Goal: Complete application form

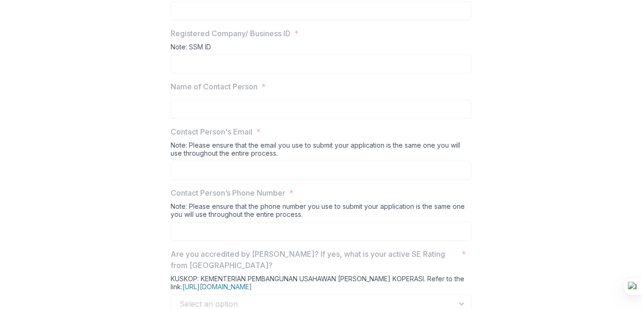
scroll to position [278, 0]
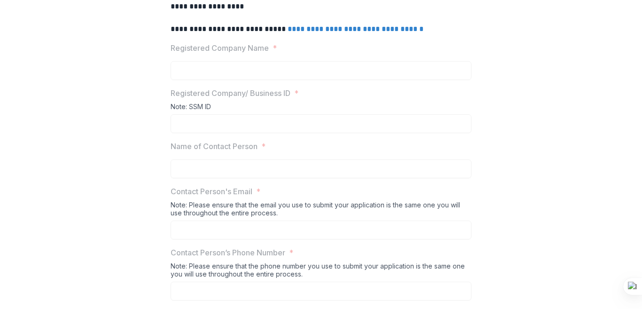
click at [365, 32] on link "**********" at bounding box center [356, 28] width 136 height 7
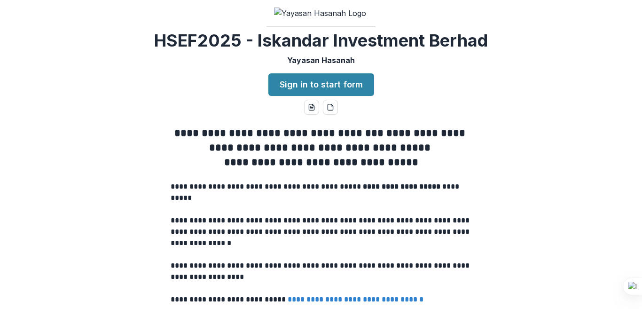
scroll to position [0, 0]
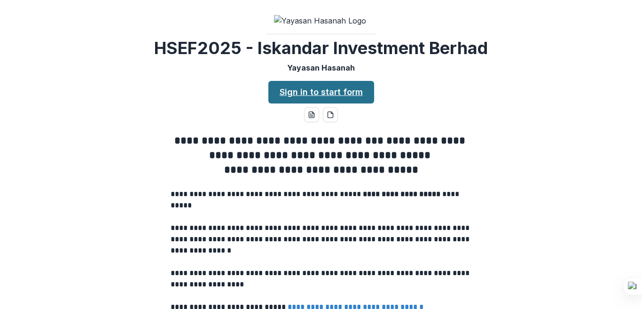
click at [344, 103] on link "Sign in to start form" at bounding box center [321, 92] width 106 height 23
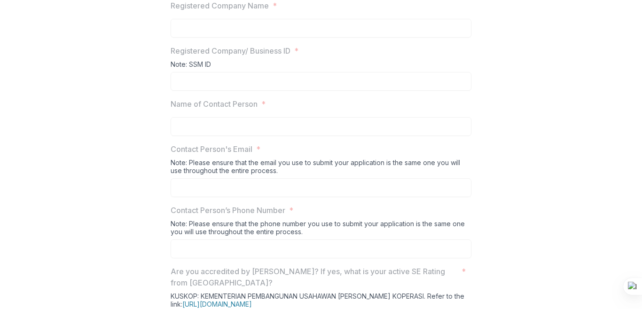
scroll to position [324, 0]
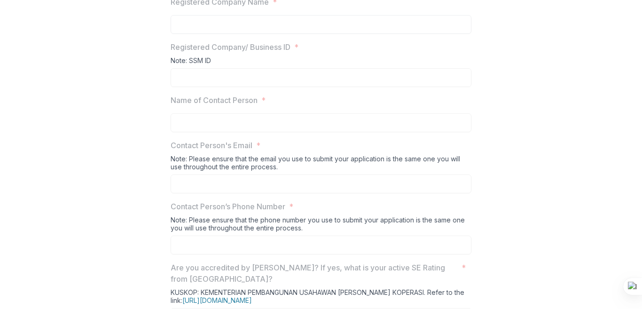
click at [219, 34] on input "Registered Company Name *" at bounding box center [321, 24] width 301 height 19
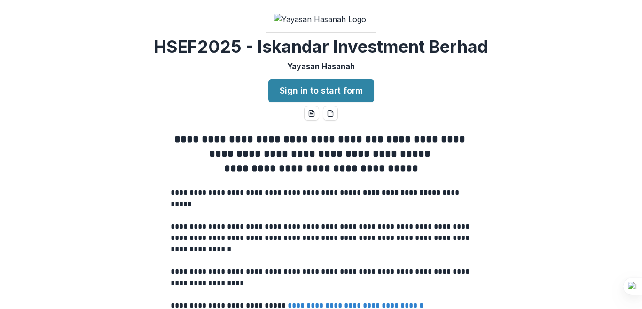
scroll to position [0, 0]
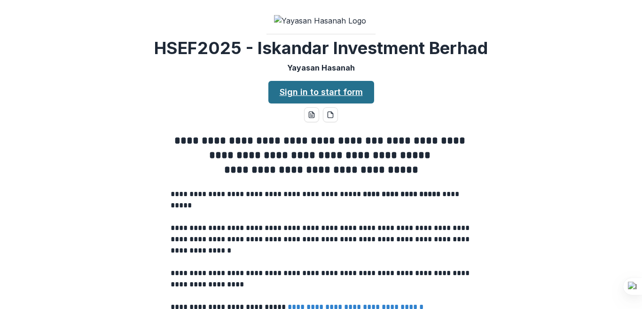
click at [364, 103] on link "Sign in to start form" at bounding box center [321, 92] width 106 height 23
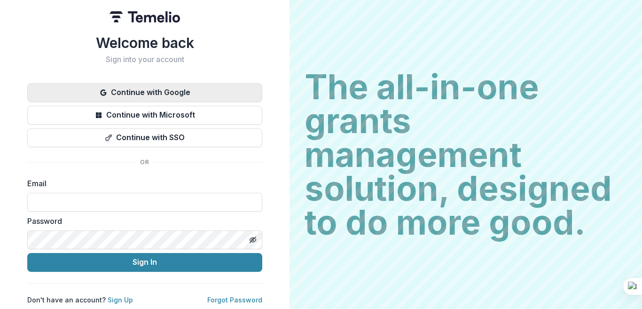
click at [178, 90] on button "Continue with Google" at bounding box center [144, 92] width 235 height 19
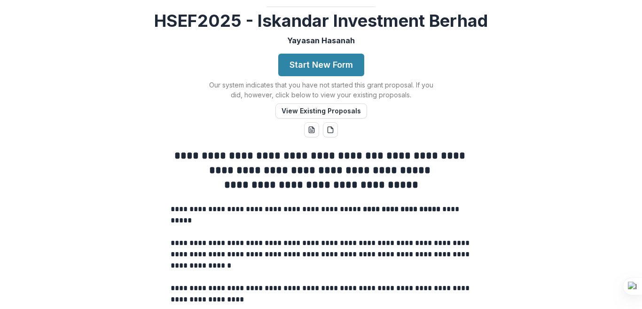
scroll to position [46, 0]
click at [324, 76] on button "Start New Form" at bounding box center [321, 65] width 86 height 23
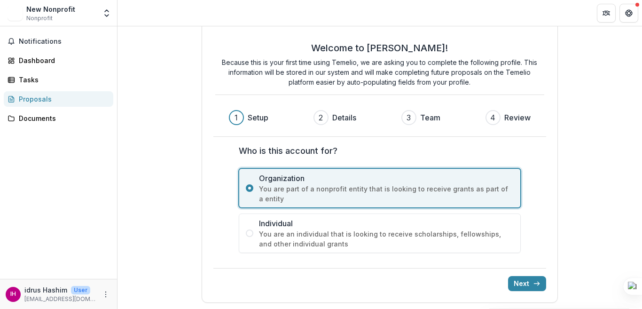
scroll to position [16, 0]
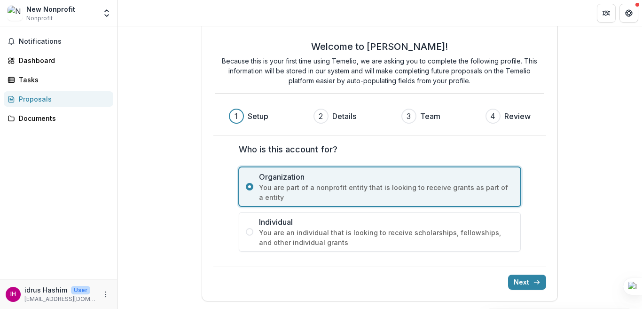
click at [437, 186] on span "You are part of a nonprofit entity that is looking to receive grants as part of…" at bounding box center [386, 192] width 255 height 20
click at [424, 230] on span "You are an individual that is looking to receive scholarships, fellowships, and…" at bounding box center [386, 237] width 255 height 20
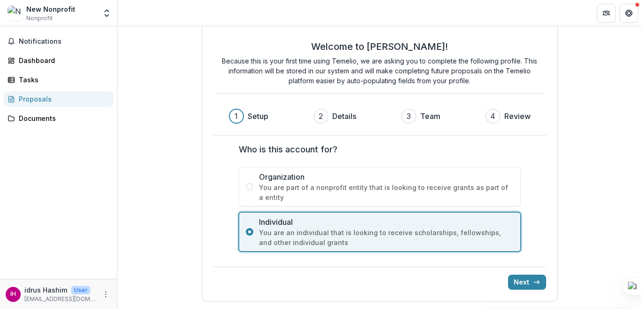
click at [398, 181] on span "Organization" at bounding box center [386, 176] width 255 height 11
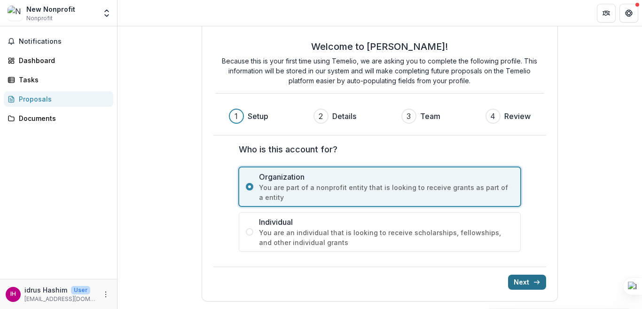
click at [524, 281] on button "Next" at bounding box center [527, 281] width 38 height 15
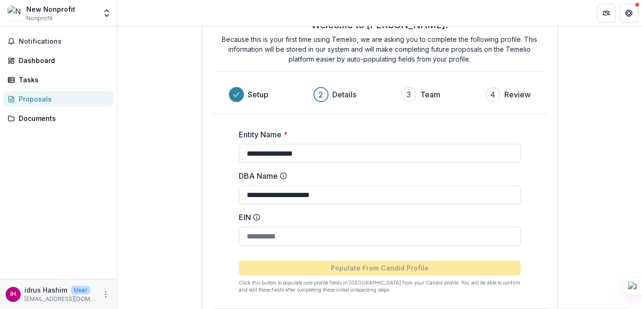
scroll to position [79, 0]
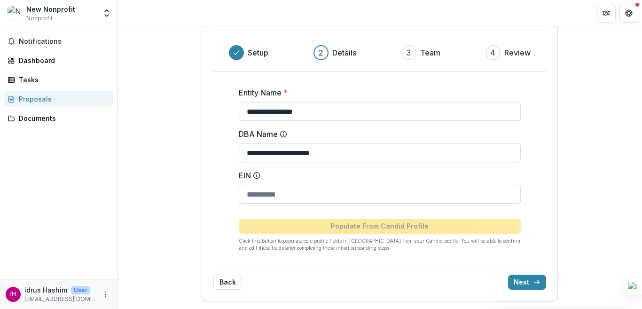
drag, startPoint x: 527, startPoint y: 281, endPoint x: 553, endPoint y: 239, distance: 49.6
click at [526, 282] on button "Next" at bounding box center [527, 281] width 38 height 15
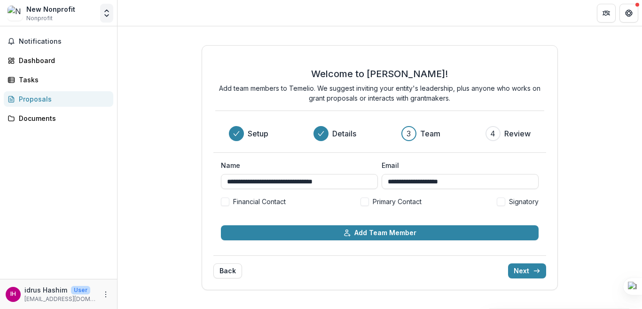
click at [105, 13] on icon "Open entity switcher" at bounding box center [106, 12] width 9 height 9
click at [48, 15] on span "Nonprofit" at bounding box center [39, 18] width 26 height 8
click at [47, 55] on link "Dashboard" at bounding box center [58, 61] width 109 height 16
